Goal: Check status

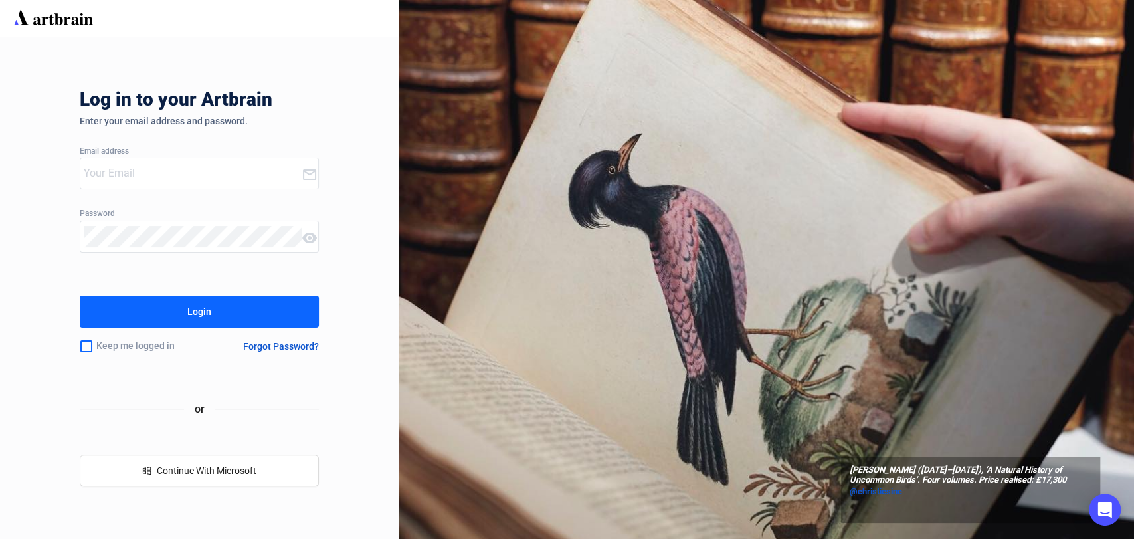
type input "[EMAIL_ADDRESS][DOMAIN_NAME]"
click at [206, 319] on div "Login" at bounding box center [199, 311] width 24 height 21
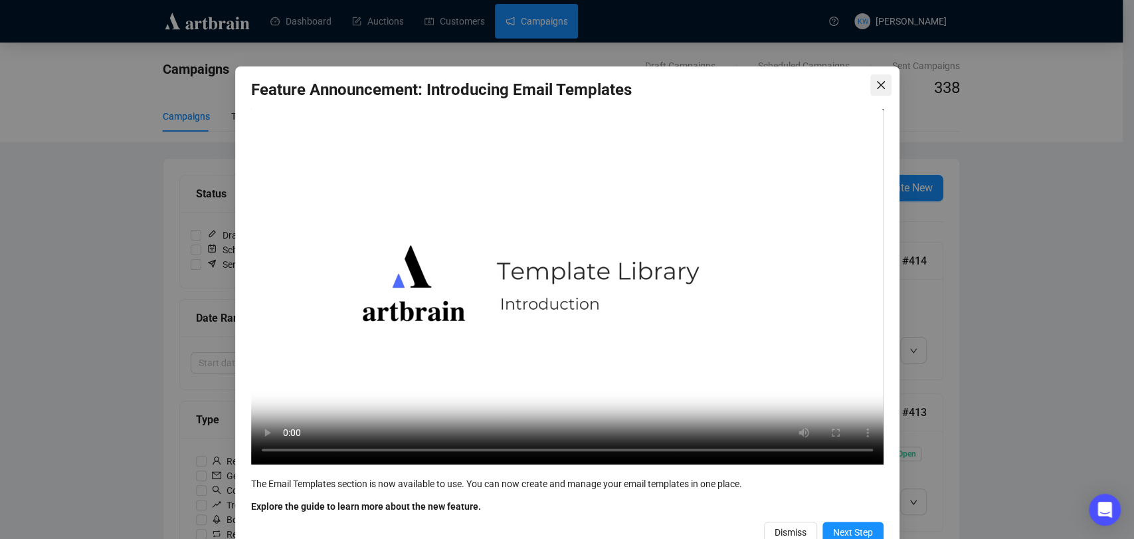
click at [876, 86] on icon "close" at bounding box center [880, 85] width 8 height 8
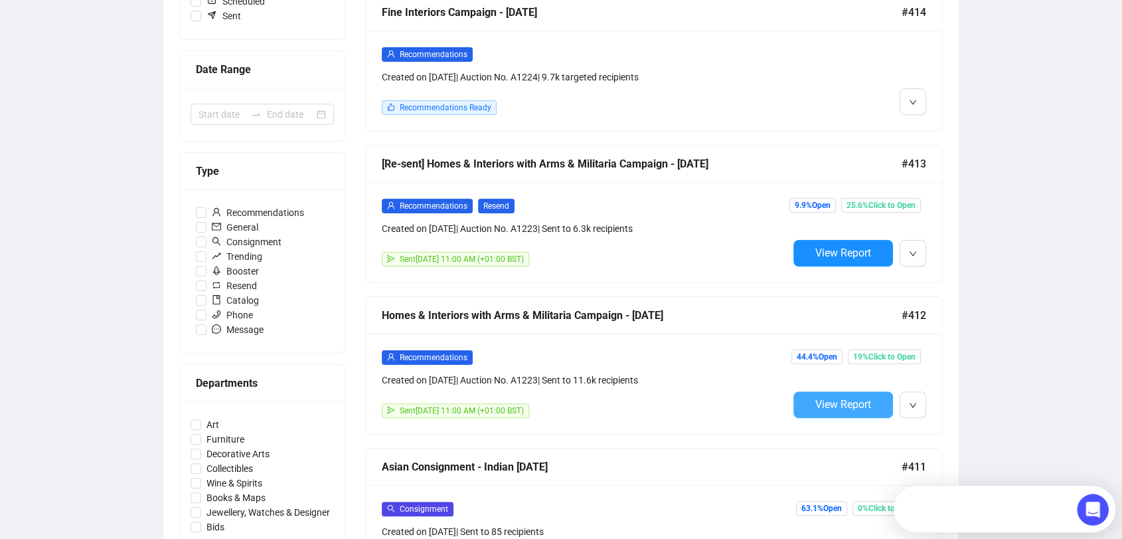
click at [843, 398] on span "View Report" at bounding box center [844, 404] width 56 height 13
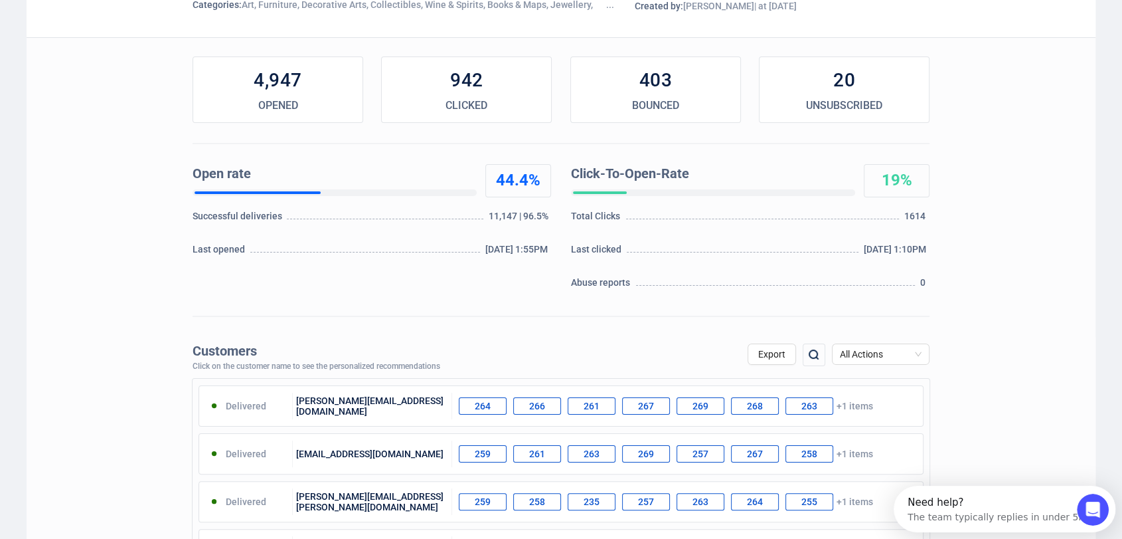
scroll to position [159, 0]
click at [883, 351] on span "All Actions" at bounding box center [881, 354] width 82 height 20
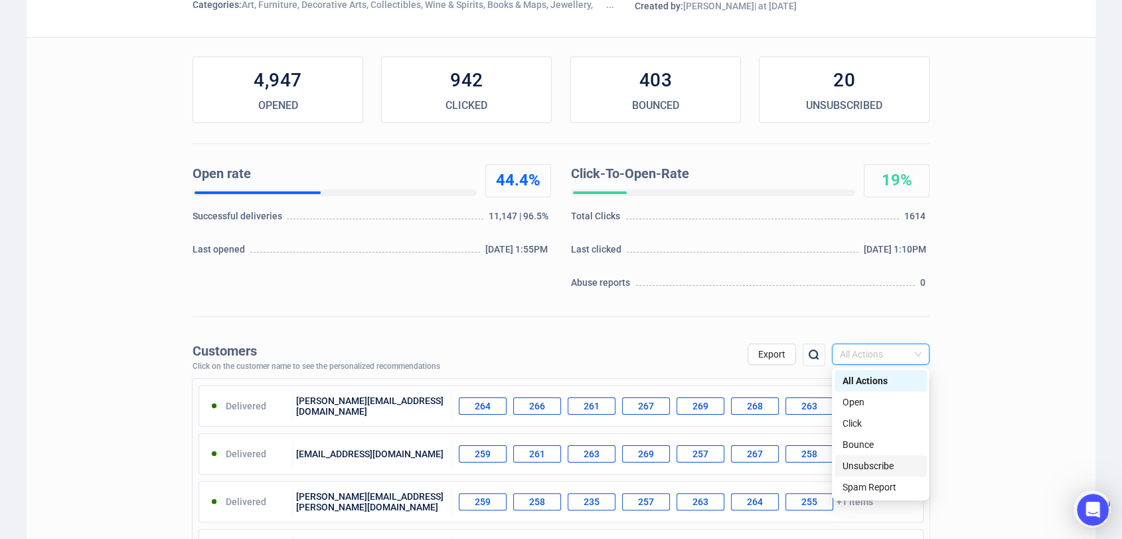
click at [871, 463] on div "Unsubscribe" at bounding box center [881, 465] width 76 height 15
